Goal: Task Accomplishment & Management: Complete application form

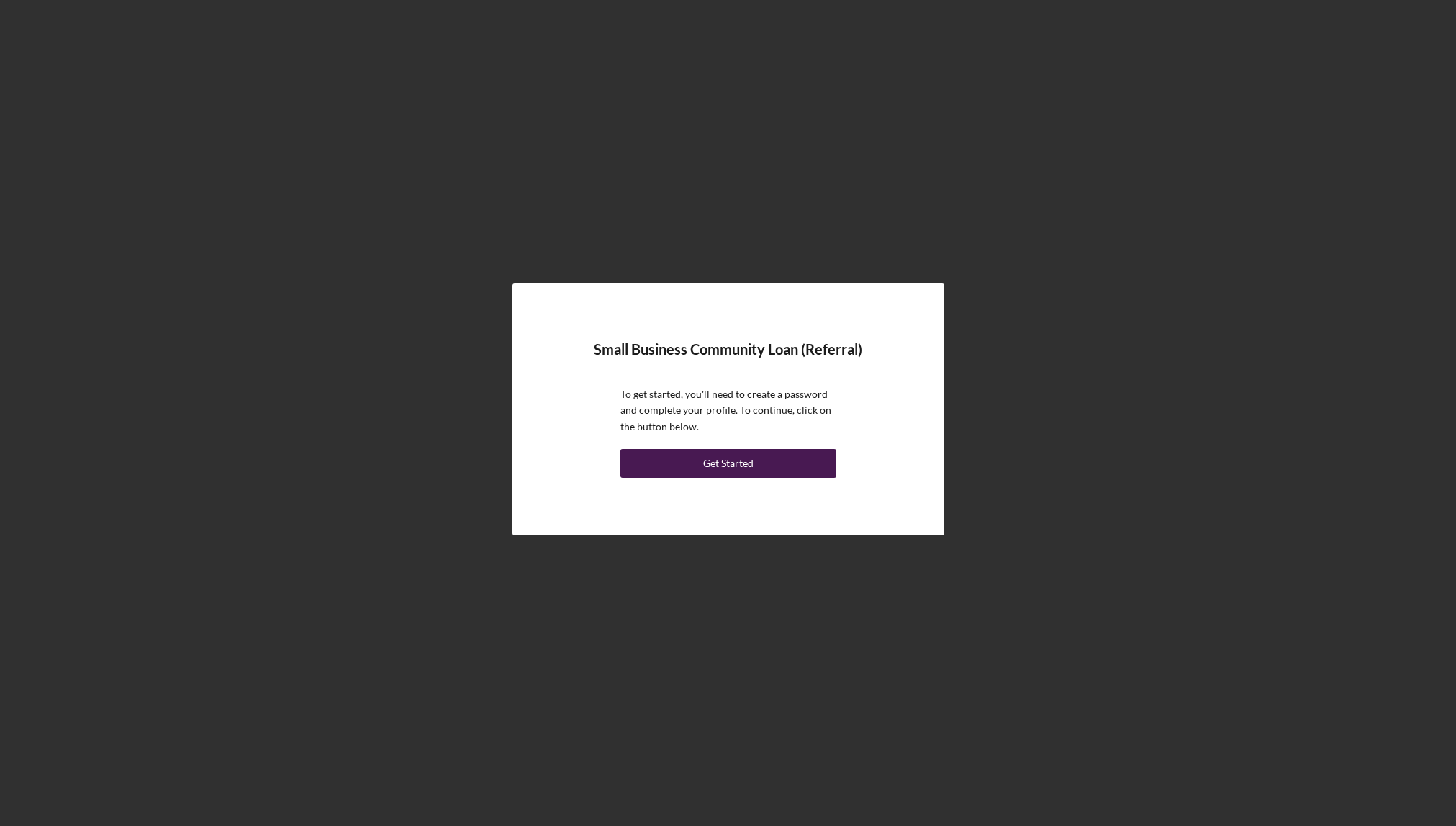
click at [728, 461] on div "Get Started" at bounding box center [728, 463] width 50 height 29
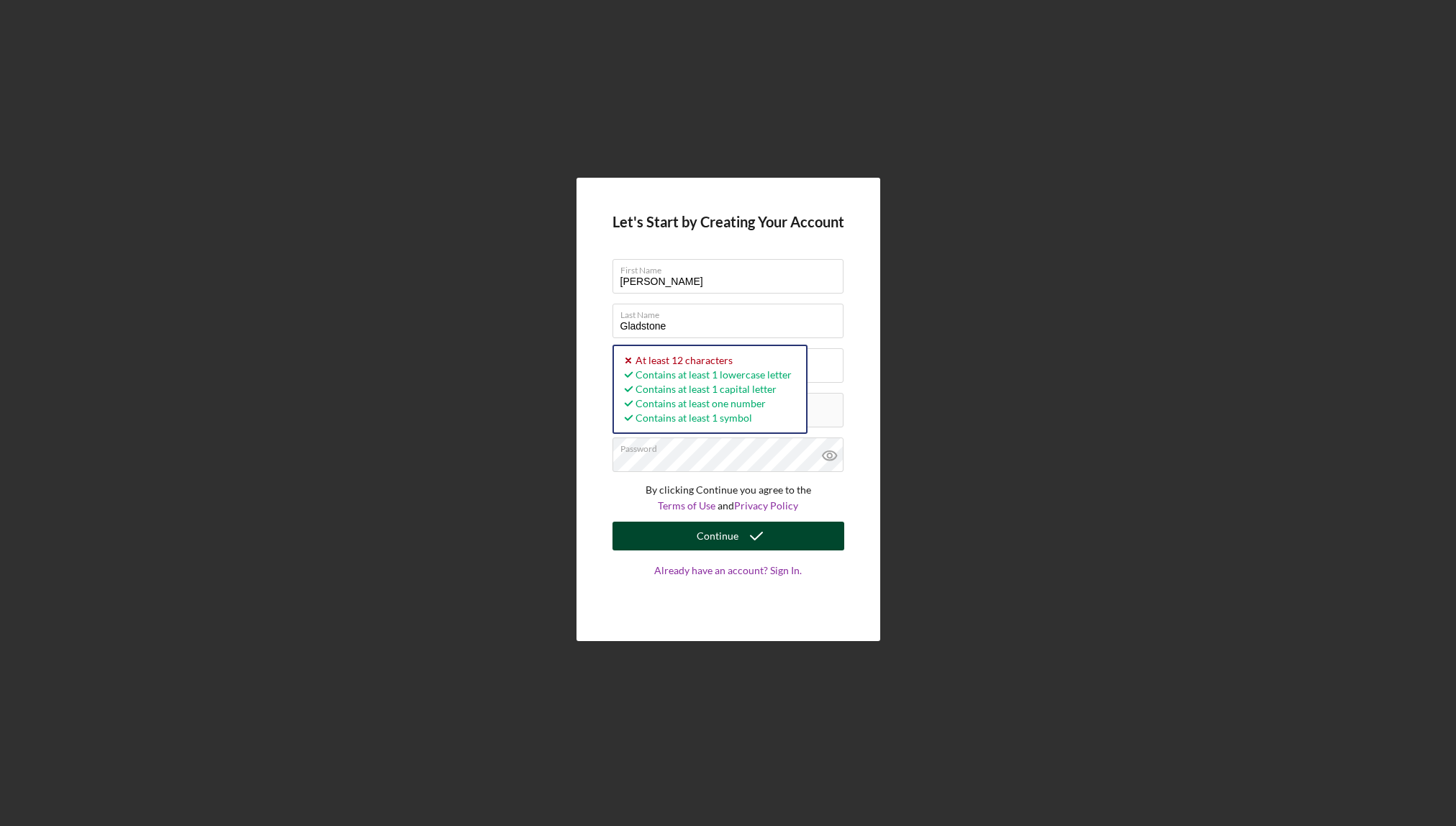
click at [763, 530] on icon "submit" at bounding box center [756, 536] width 36 height 36
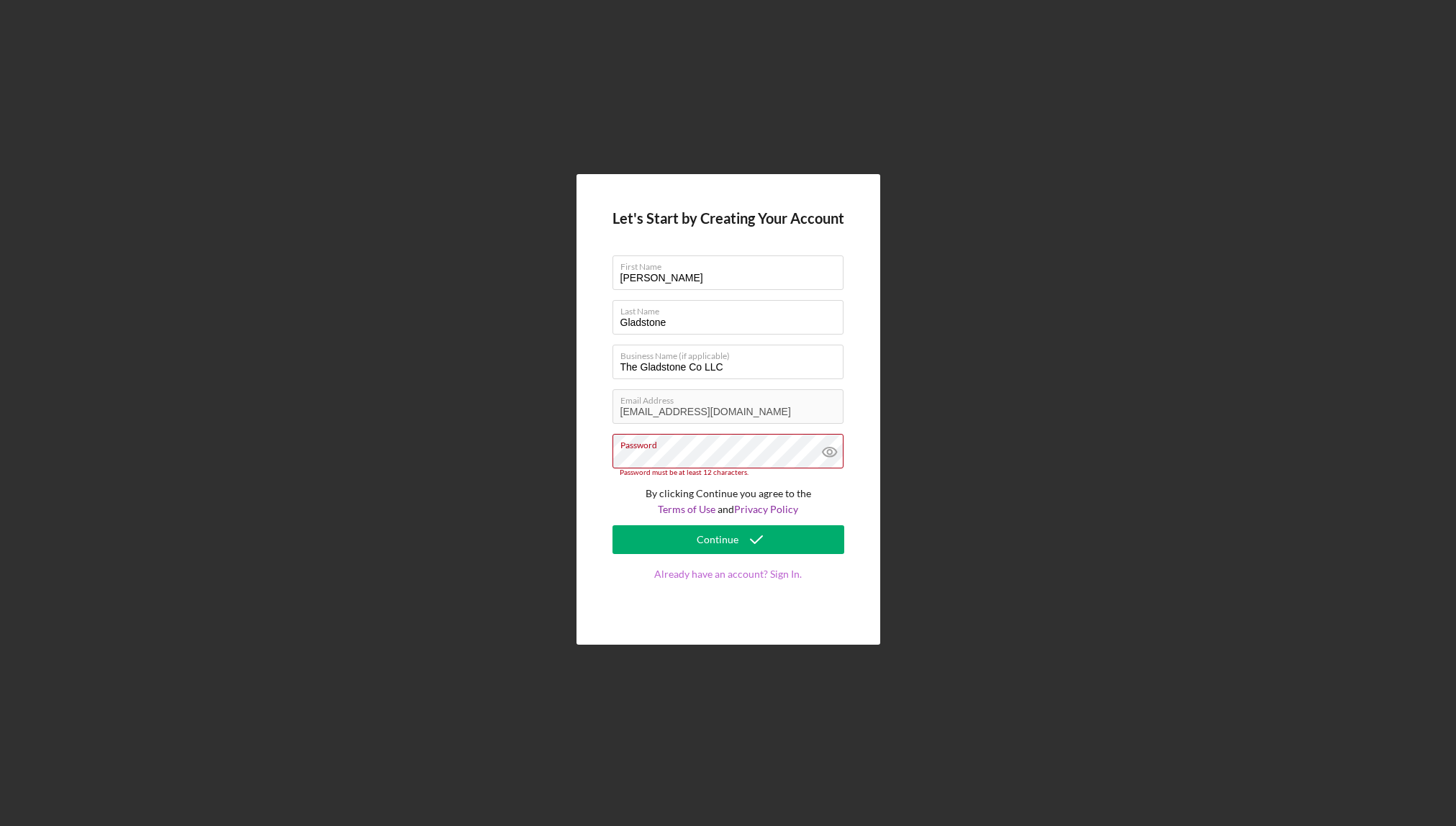
click at [769, 575] on link "Already have an account? Sign In." at bounding box center [728, 588] width 232 height 40
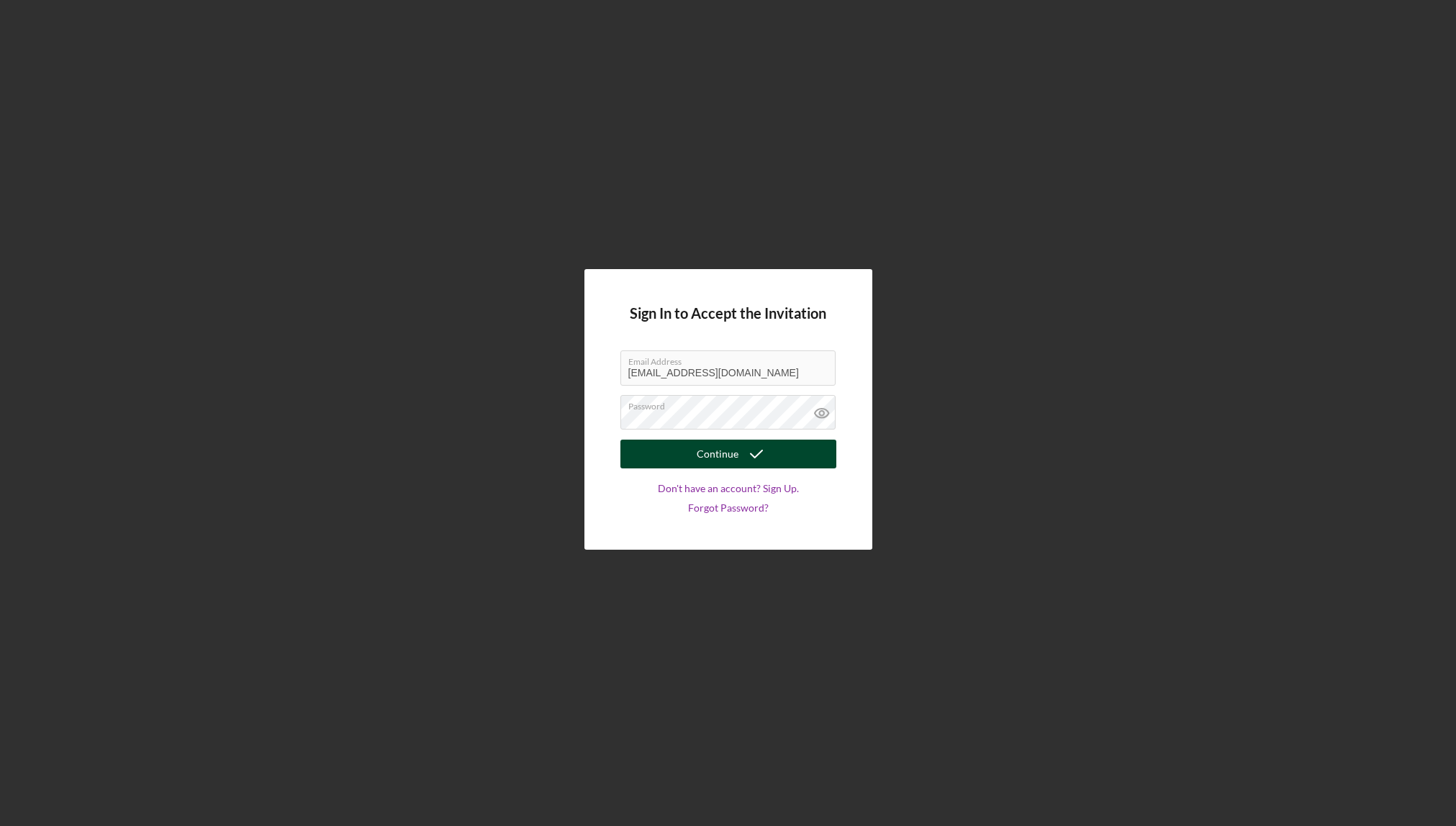
click at [679, 446] on button "Continue" at bounding box center [728, 453] width 216 height 29
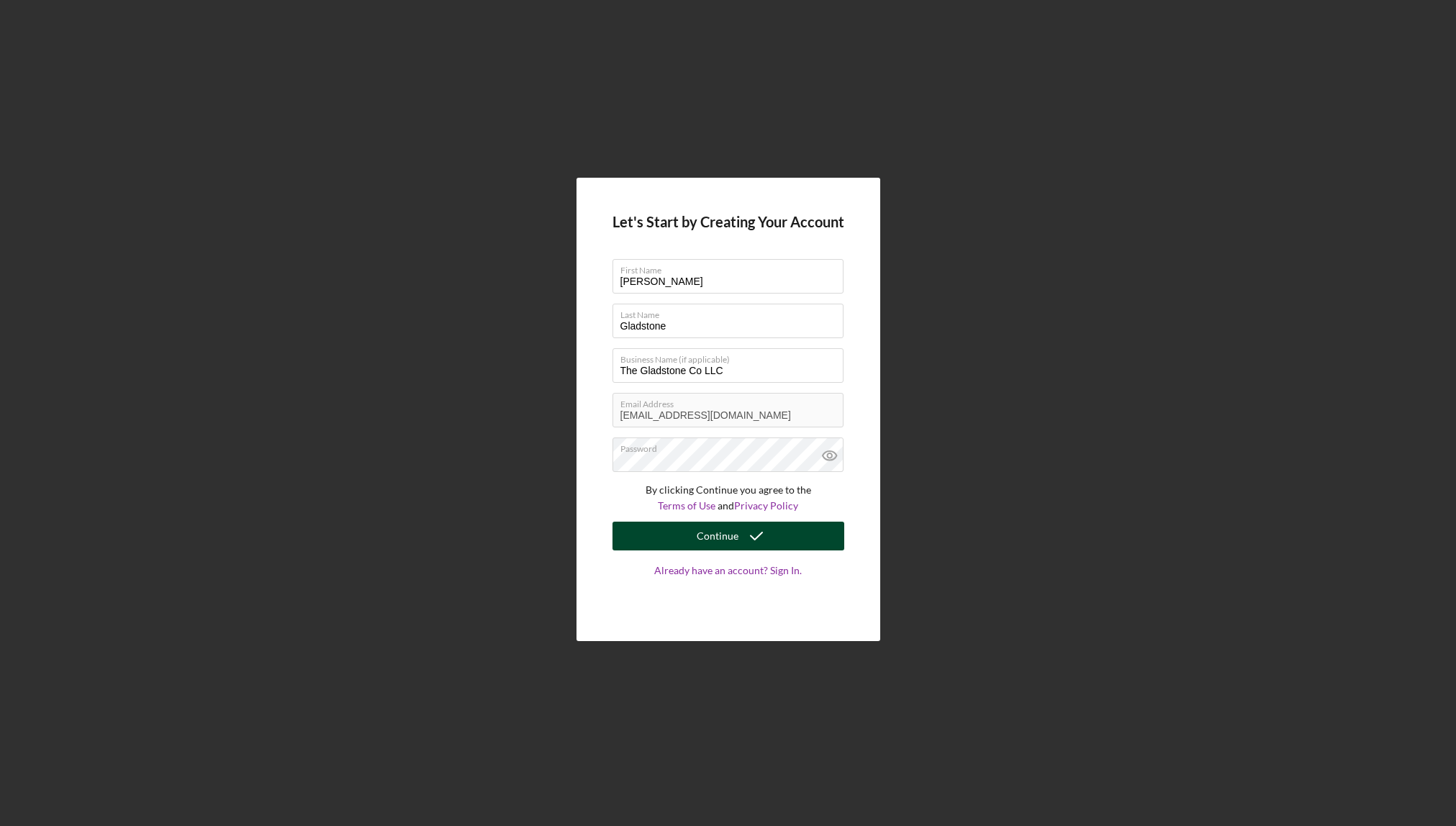
click at [724, 539] on div "Continue" at bounding box center [717, 536] width 42 height 29
